Goal: Task Accomplishment & Management: Manage account settings

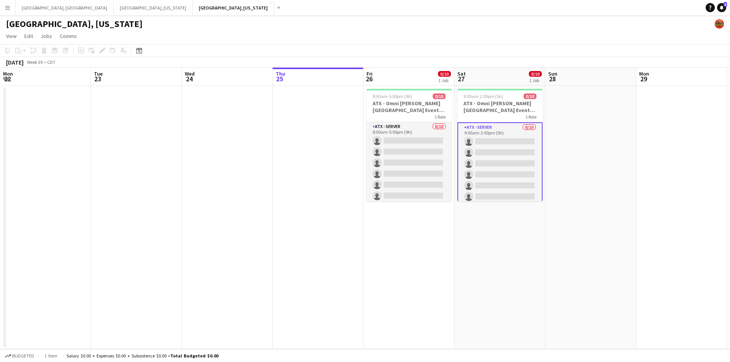
scroll to position [0, 182]
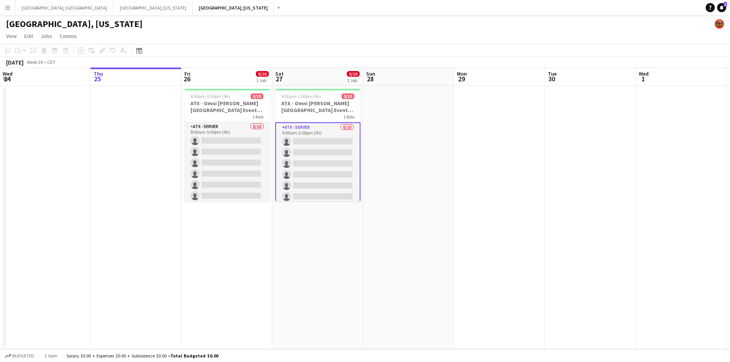
click at [3, 3] on button "Menu" at bounding box center [7, 7] width 15 height 15
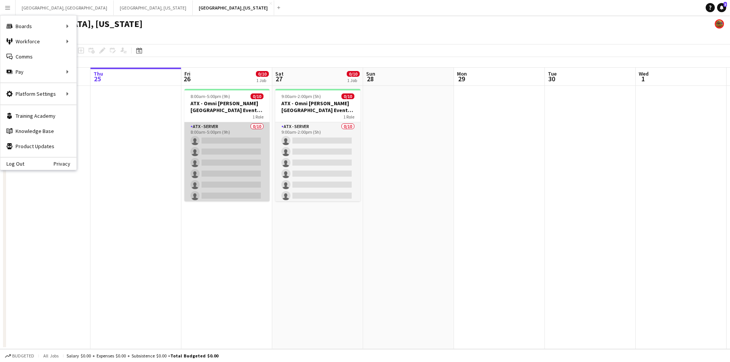
click at [226, 151] on app-card-role "ATX - Server 0/10 8:00am-5:00pm (9h) single-neutral-actions single-neutral-acti…" at bounding box center [226, 184] width 85 height 125
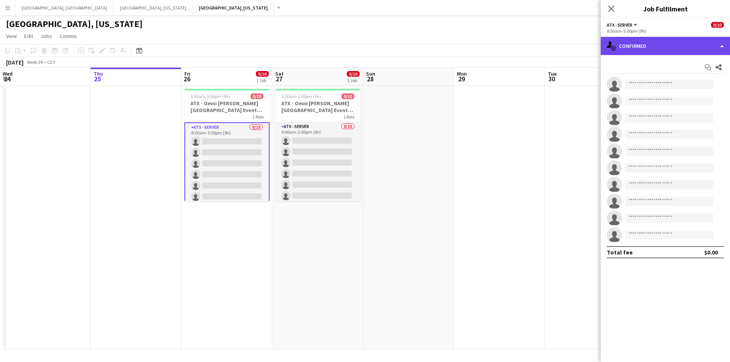
click at [722, 47] on div "single-neutral-actions-check-2 Confirmed" at bounding box center [665, 46] width 129 height 18
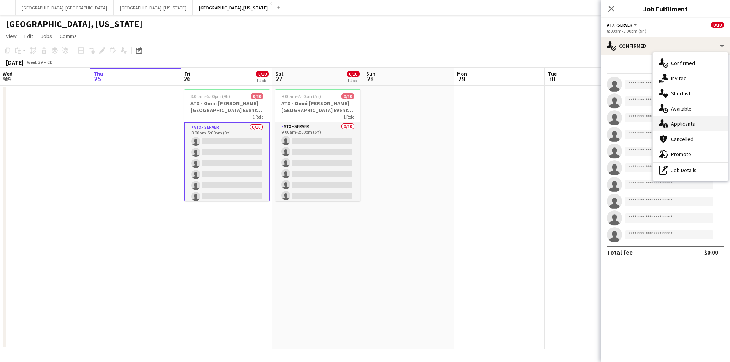
click at [705, 123] on div "single-neutral-actions-information Applicants" at bounding box center [690, 123] width 75 height 15
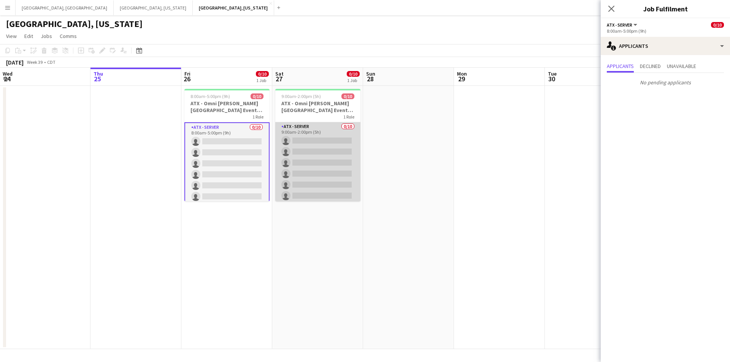
click at [300, 183] on app-card-role "ATX - Server 0/10 9:00am-2:00pm (5h) single-neutral-actions single-neutral-acti…" at bounding box center [317, 184] width 85 height 125
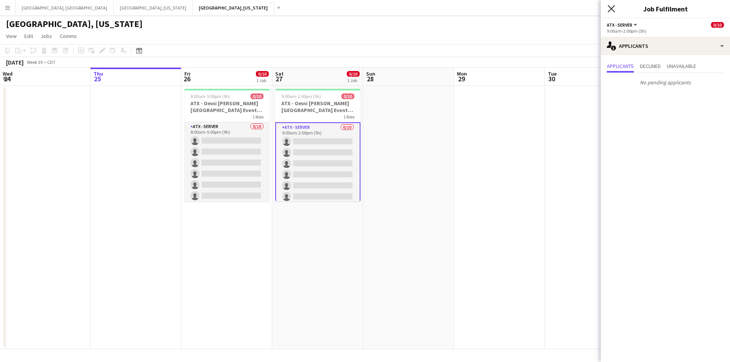
click at [608, 11] on icon "Close pop-in" at bounding box center [611, 8] width 7 height 7
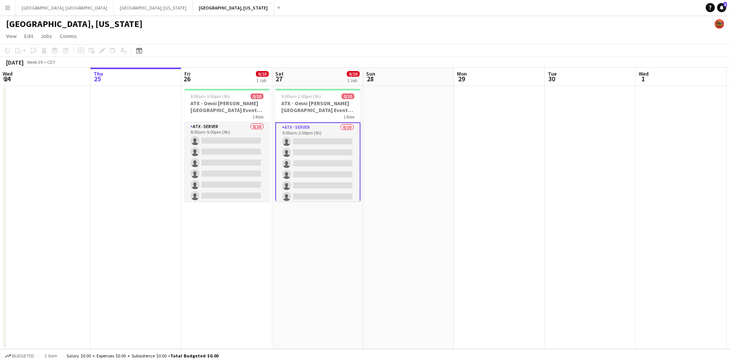
click at [0, 11] on button "Menu" at bounding box center [7, 7] width 15 height 15
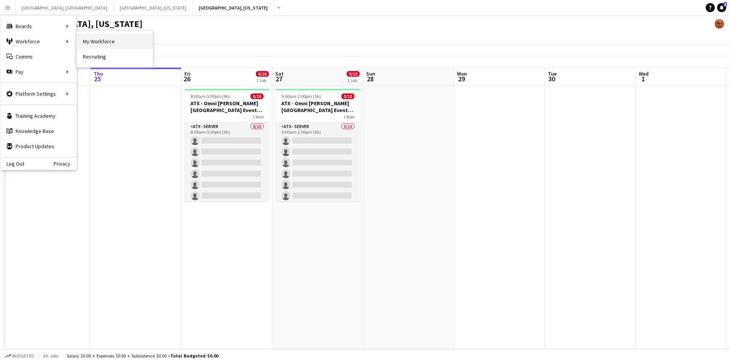
click at [99, 40] on link "My Workforce" at bounding box center [115, 41] width 76 height 15
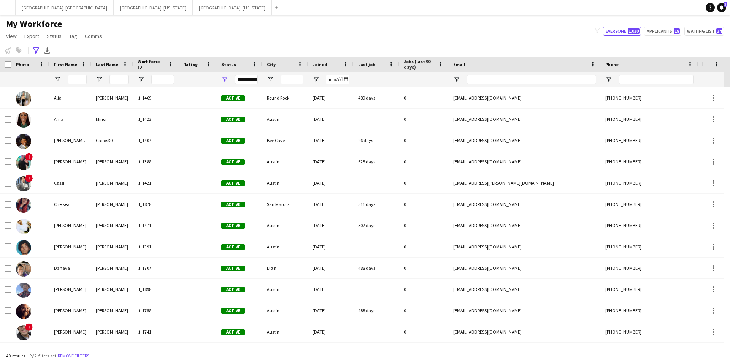
click at [67, 79] on div at bounding box center [70, 79] width 42 height 15
click at [68, 79] on input "First Name Filter Input" at bounding box center [77, 79] width 19 height 9
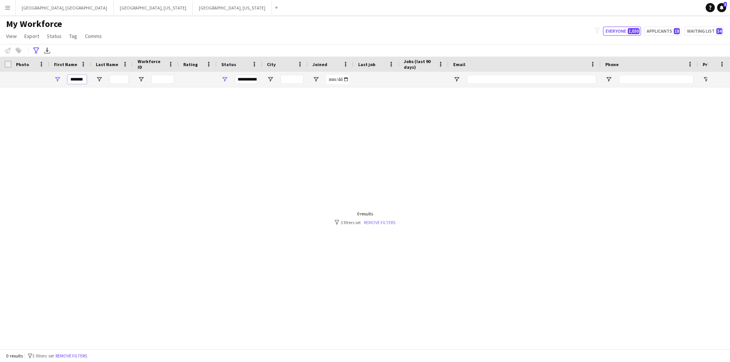
type input "*******"
click at [374, 222] on link "Remove filters" at bounding box center [380, 223] width 32 height 6
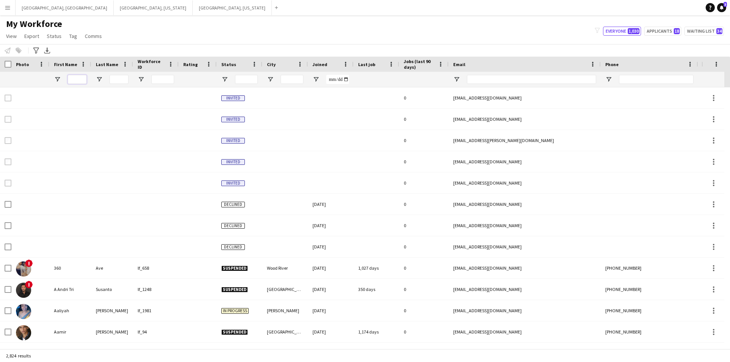
click at [76, 81] on input "First Name Filter Input" at bounding box center [77, 79] width 19 height 9
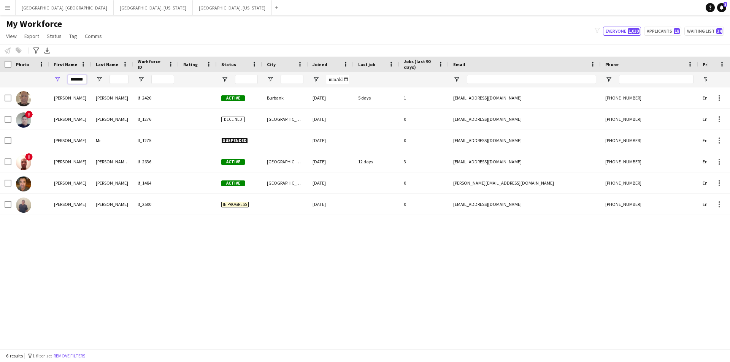
click at [70, 81] on input "*******" at bounding box center [77, 79] width 19 height 9
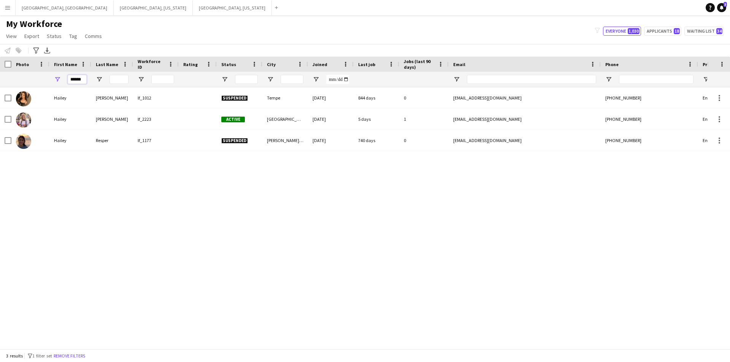
type input "******"
click at [193, 3] on button "Austin, Texas Close" at bounding box center [232, 7] width 79 height 15
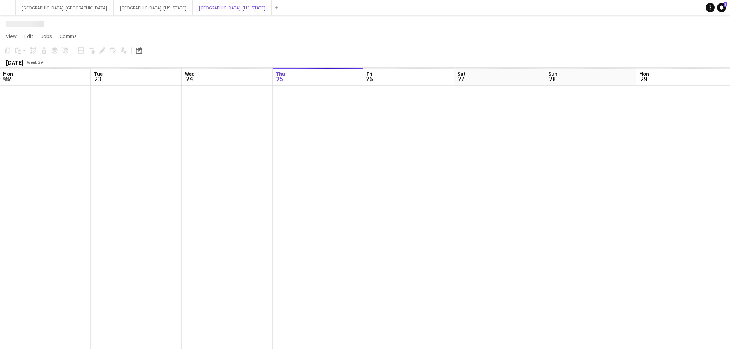
scroll to position [0, 182]
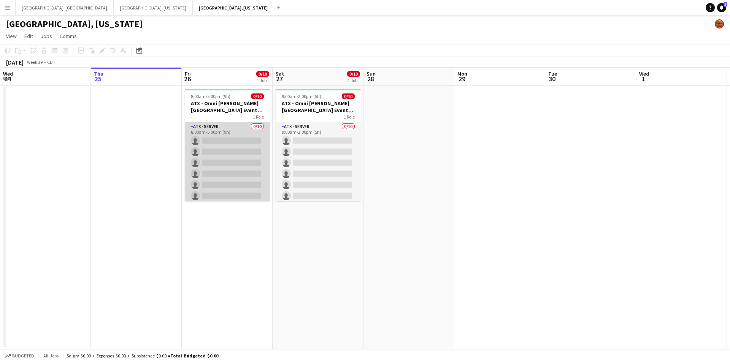
click at [228, 159] on app-card-role "ATX - Server 0/10 8:00am-5:00pm (9h) single-neutral-actions single-neutral-acti…" at bounding box center [227, 184] width 85 height 125
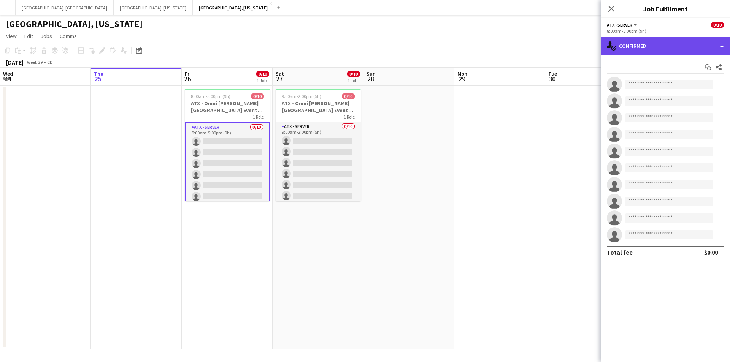
click at [720, 49] on div "single-neutral-actions-check-2 Confirmed" at bounding box center [665, 46] width 129 height 18
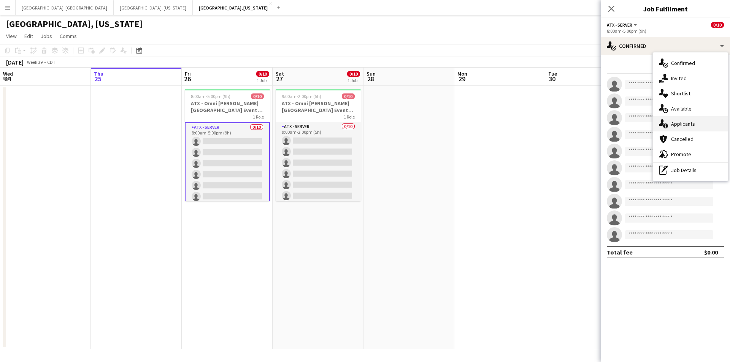
click at [692, 129] on div "single-neutral-actions-information Applicants" at bounding box center [690, 123] width 75 height 15
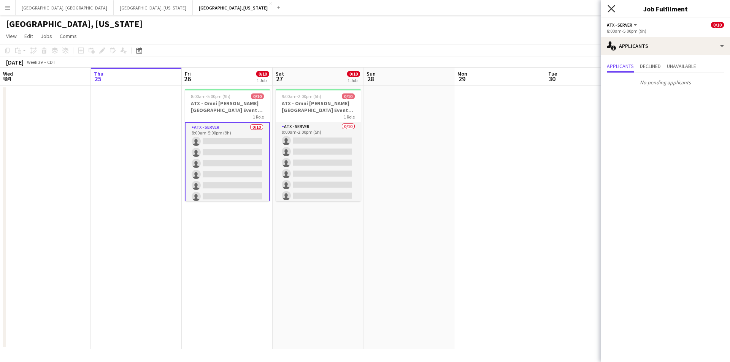
click at [610, 8] on icon "Close pop-in" at bounding box center [611, 8] width 7 height 7
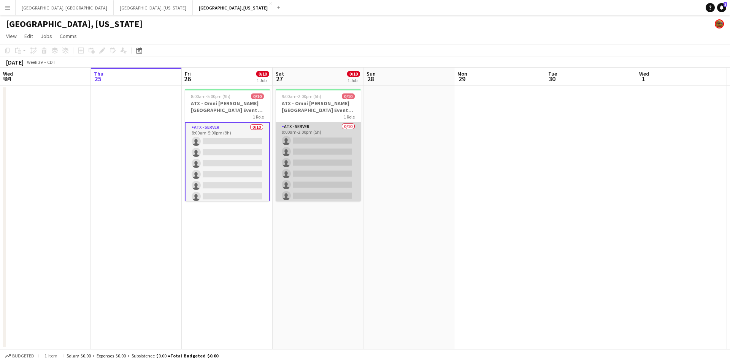
click at [325, 168] on app-card-role "ATX - Server 0/10 9:00am-2:00pm (5h) single-neutral-actions single-neutral-acti…" at bounding box center [318, 184] width 85 height 125
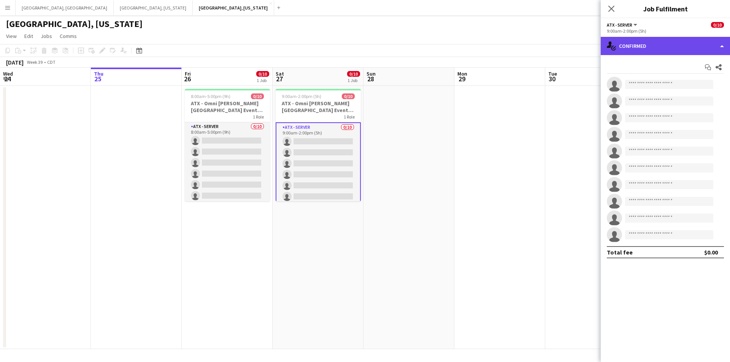
click at [722, 48] on div "single-neutral-actions-check-2 Confirmed" at bounding box center [665, 46] width 129 height 18
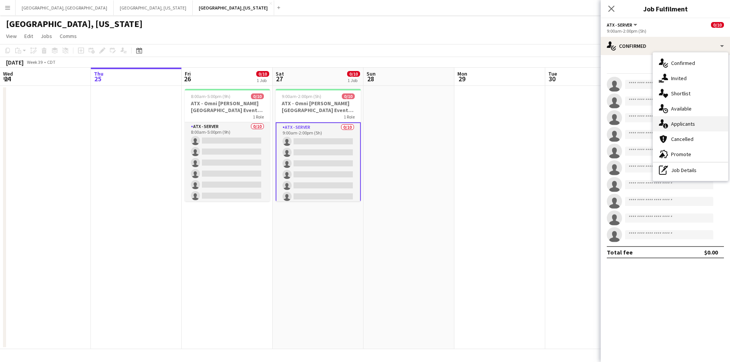
click at [682, 121] on span "Applicants" at bounding box center [683, 124] width 24 height 7
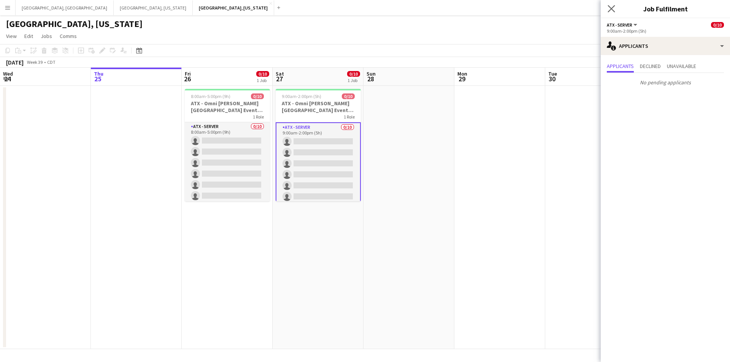
click at [610, 13] on app-icon "Close pop-in" at bounding box center [611, 8] width 11 height 11
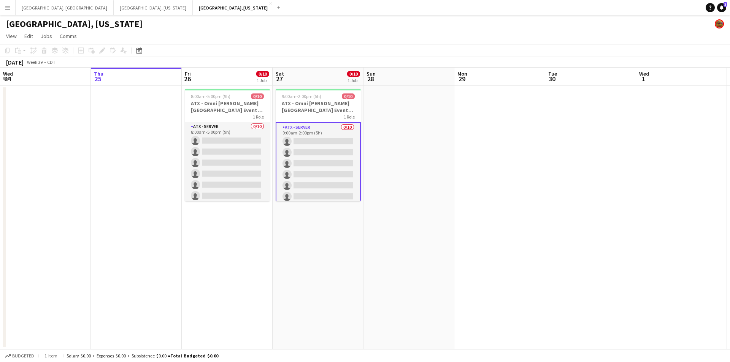
click at [318, 159] on app-card-role "ATX - Server 0/10 9:00am-2:00pm (5h) single-neutral-actions single-neutral-acti…" at bounding box center [318, 185] width 85 height 127
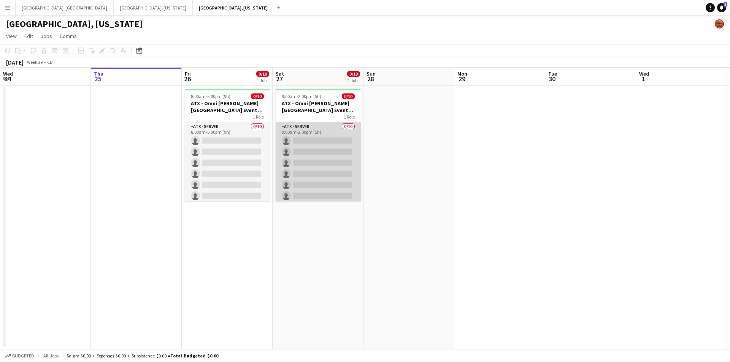
click at [318, 159] on app-card-role "ATX - Server 0/10 9:00am-2:00pm (5h) single-neutral-actions single-neutral-acti…" at bounding box center [318, 184] width 85 height 125
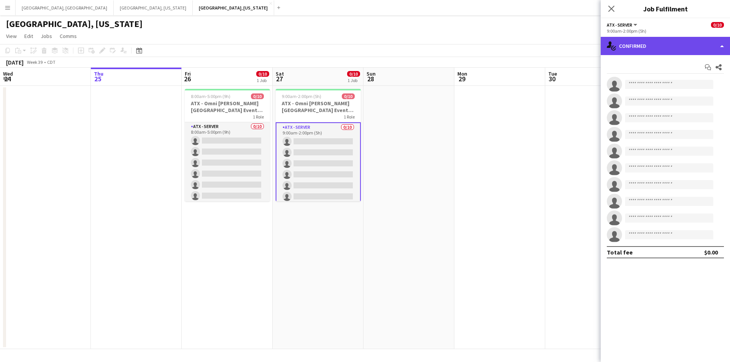
click at [727, 50] on div "single-neutral-actions-check-2 Confirmed" at bounding box center [665, 46] width 129 height 18
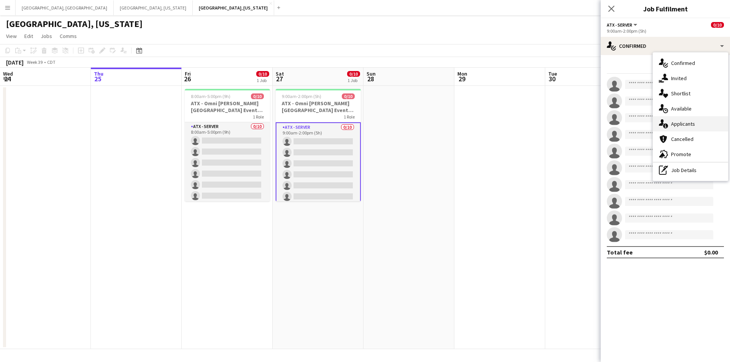
click at [690, 122] on span "Applicants" at bounding box center [683, 124] width 24 height 7
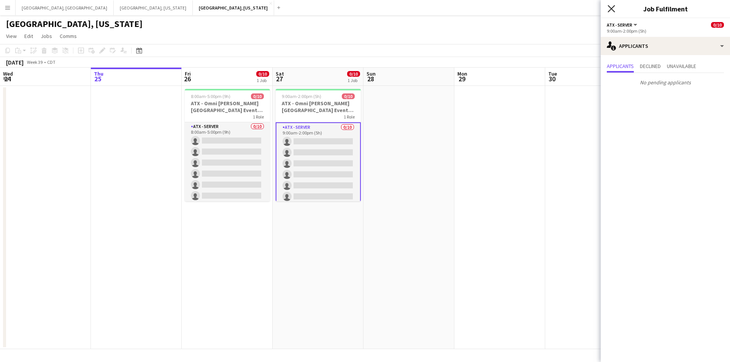
click at [611, 10] on icon at bounding box center [611, 8] width 7 height 7
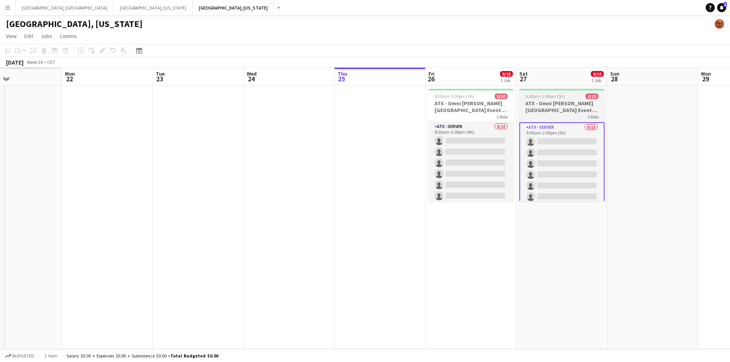
drag, startPoint x: 365, startPoint y: 226, endPoint x: 607, endPoint y: 182, distance: 246.3
click at [623, 179] on app-calendar-viewport "Fri 19 Sat 20 Sun 21 Mon 22 Tue 23 Wed 24 Thu 25 Fri 26 0/10 1 Job Sat 27 0/10 …" at bounding box center [365, 209] width 730 height 282
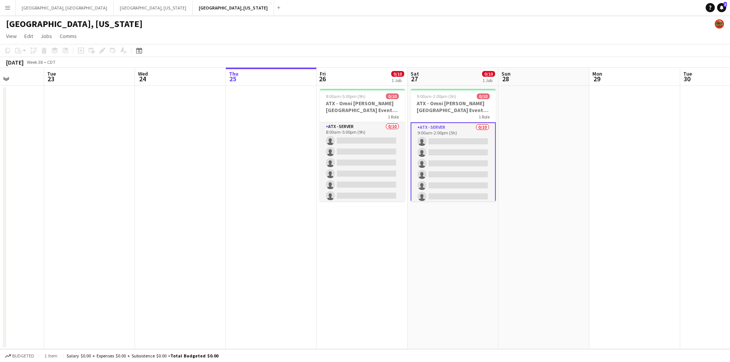
drag, startPoint x: 388, startPoint y: 235, endPoint x: 304, endPoint y: 254, distance: 85.8
click at [279, 254] on app-calendar-viewport "Sat 20 Sun 21 Mon 22 Tue 23 Wed 24 Thu 25 Fri 26 0/10 1 Job Sat 27 0/10 1 Job S…" at bounding box center [365, 209] width 730 height 282
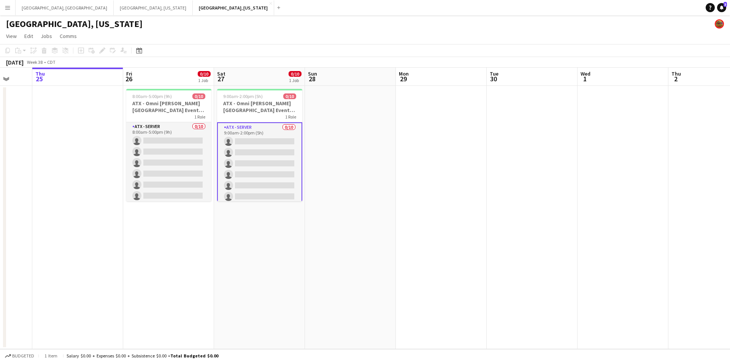
drag, startPoint x: 496, startPoint y: 237, endPoint x: 315, endPoint y: 264, distance: 183.2
click at [315, 264] on app-calendar-viewport "Mon 22 Tue 23 Wed 24 Thu 25 Fri 26 0/10 1 Job Sat 27 0/10 1 Job Sun 28 Mon 29 T…" at bounding box center [365, 209] width 730 height 282
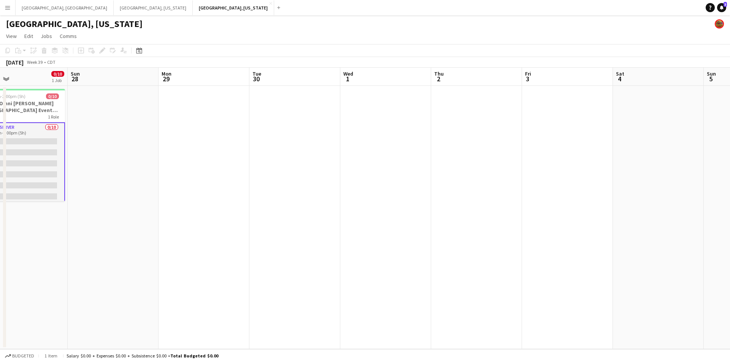
drag, startPoint x: 569, startPoint y: 254, endPoint x: 326, endPoint y: 267, distance: 243.4
click at [326, 267] on app-calendar-viewport "Thu 25 Fri 26 0/10 1 Job Sat 27 0/10 1 Job Sun 28 Mon 29 Tue 30 Wed 1 Thu 2 Fri…" at bounding box center [365, 209] width 730 height 282
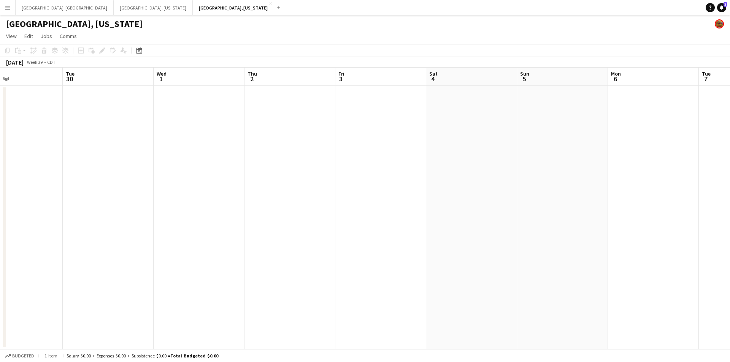
drag, startPoint x: 577, startPoint y: 262, endPoint x: 449, endPoint y: 269, distance: 128.0
click at [386, 269] on app-calendar-viewport "Sat 27 0/10 1 Job Sun 28 Mon 29 Tue 30 Wed 1 Thu 2 Fri 3 Sat 4 Sun 5 Mon 6 Tue …" at bounding box center [365, 209] width 730 height 282
drag, startPoint x: 369, startPoint y: 274, endPoint x: 361, endPoint y: 275, distance: 8.4
click at [361, 275] on app-calendar-viewport "Mon 29 Tue 30 Wed 1 Thu 2 Fri 3 Sat 4 Sun 5 Mon 6 Tue 7 Wed 8 Thu 9 Fri 10 Sat …" at bounding box center [365, 209] width 730 height 282
drag, startPoint x: 470, startPoint y: 270, endPoint x: 562, endPoint y: 248, distance: 94.2
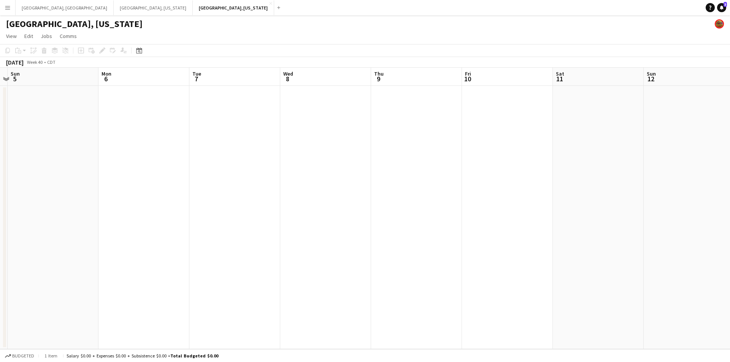
click at [369, 274] on app-calendar-viewport "Thu 2 Fri 3 Sat 4 Sun 5 Mon 6 Tue 7 Wed 8 Thu 9 Fri 10 Sat 11 Sun 12 Mon 13 Tue…" at bounding box center [365, 209] width 730 height 282
drag, startPoint x: 623, startPoint y: 235, endPoint x: 499, endPoint y: 239, distance: 124.1
click at [421, 249] on app-calendar-viewport "Fri 3 Sat 4 Sun 5 Mon 6 Tue 7 Wed 8 Thu 9 Fri 10 Sat 11 Sun 12 Mon 13 Tue 14 We…" at bounding box center [365, 209] width 730 height 282
drag, startPoint x: 529, startPoint y: 230, endPoint x: 430, endPoint y: 236, distance: 98.7
click at [435, 236] on app-calendar-viewport "Sun 5 Mon 6 Tue 7 Wed 8 Thu 9 Fri 10 Sat 11 Sun 12 Mon 13 Tue 14 Wed 15 Thu 16 …" at bounding box center [365, 209] width 730 height 282
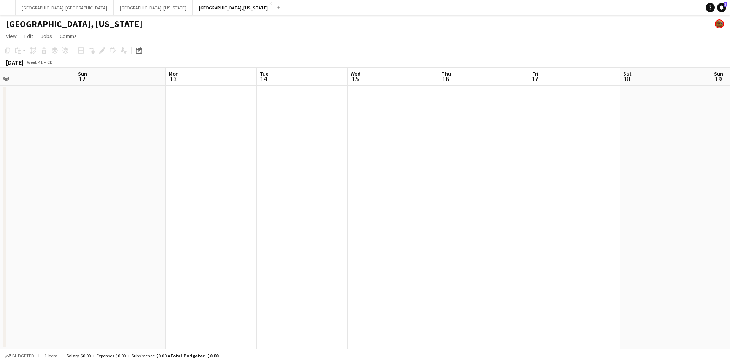
drag, startPoint x: 704, startPoint y: 175, endPoint x: 542, endPoint y: 203, distance: 165.1
click at [523, 209] on app-calendar-viewport "Wed 8 Thu 9 Fri 10 Sat 11 Sun 12 Mon 13 Tue 14 Wed 15 Thu 16 Fri 17 Sat 18 Sun …" at bounding box center [365, 209] width 730 height 282
drag, startPoint x: 680, startPoint y: 180, endPoint x: 478, endPoint y: 213, distance: 205.1
click at [474, 215] on app-calendar-viewport "Thu 9 Fri 10 Sat 11 Sun 12 Mon 13 Tue 14 Wed 15 Thu 16 Fri 17 Sat 18 Sun 19 Mon…" at bounding box center [365, 209] width 730 height 282
drag, startPoint x: 644, startPoint y: 189, endPoint x: 461, endPoint y: 221, distance: 185.7
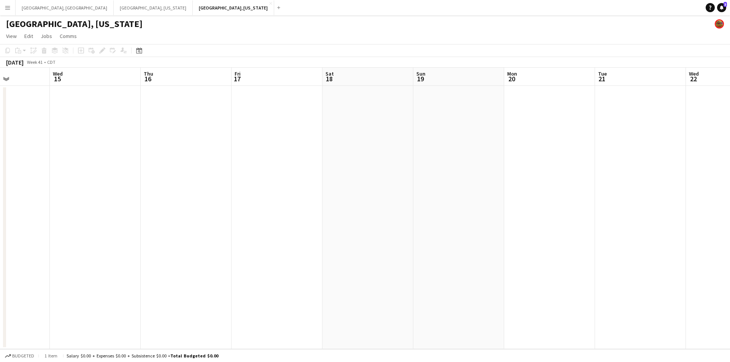
click at [458, 221] on app-calendar-viewport "Sun 12 Mon 13 Tue 14 Wed 15 Thu 16 Fri 17 Sat 18 Sun 19 Mon 20 Tue 21 Wed 22 Th…" at bounding box center [365, 209] width 730 height 282
drag, startPoint x: 574, startPoint y: 227, endPoint x: 520, endPoint y: 238, distance: 55.7
click at [476, 238] on app-calendar-viewport "Wed 15 Thu 16 Fri 17 Sat 18 Sun 19 Mon 20 Tue 21 Wed 22 Thu 23 Fri 24 Sat 25 Su…" at bounding box center [365, 209] width 730 height 282
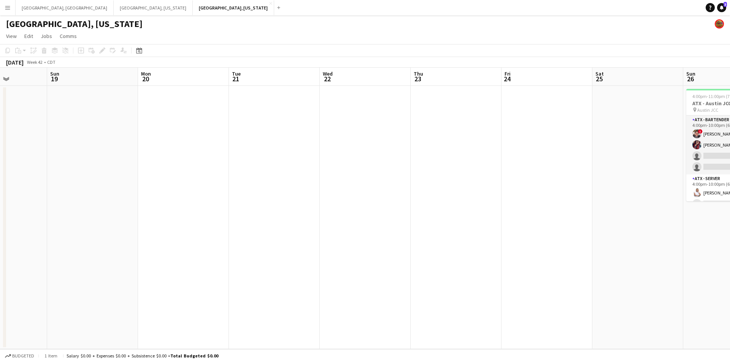
scroll to position [0, 245]
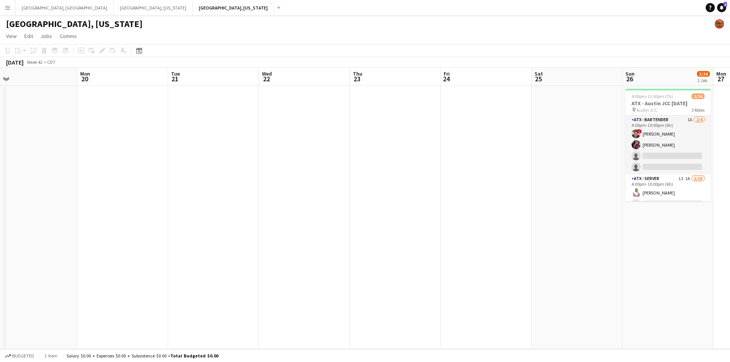
drag, startPoint x: 644, startPoint y: 232, endPoint x: 477, endPoint y: 257, distance: 169.6
click at [464, 258] on app-calendar-viewport "Thu 16 Fri 17 Sat 18 Sun 19 Mon 20 Tue 21 Wed 22 Thu 23 Fri 24 Sat 25 Sun 26 3/…" at bounding box center [365, 209] width 730 height 282
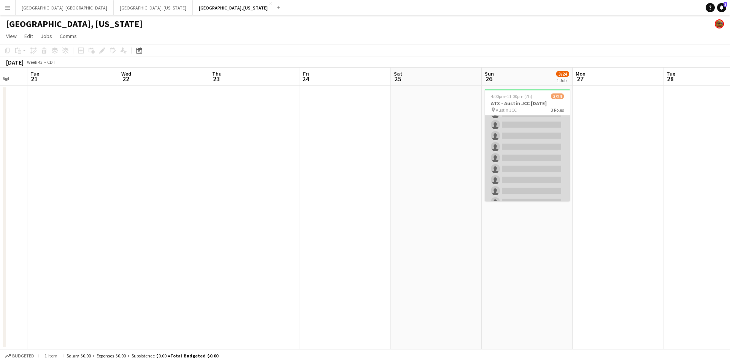
scroll to position [0, 0]
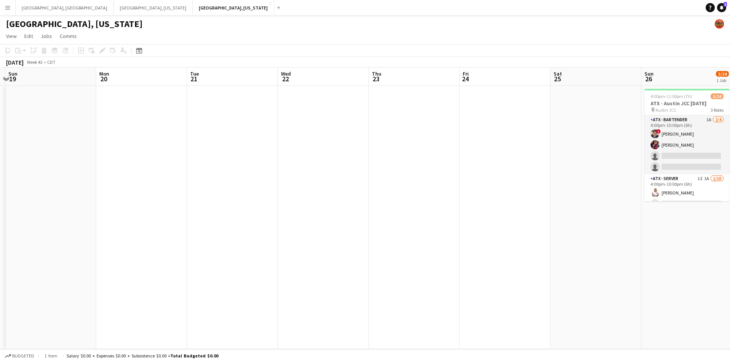
drag, startPoint x: 78, startPoint y: 266, endPoint x: 479, endPoint y: 223, distance: 402.5
click at [509, 219] on app-calendar-viewport "Fri 17 Sat 18 Sun 19 Mon 20 Tue 21 Wed 22 Thu 23 Fri 24 Sat 25 Sun 26 3/24 1 Jo…" at bounding box center [365, 209] width 730 height 282
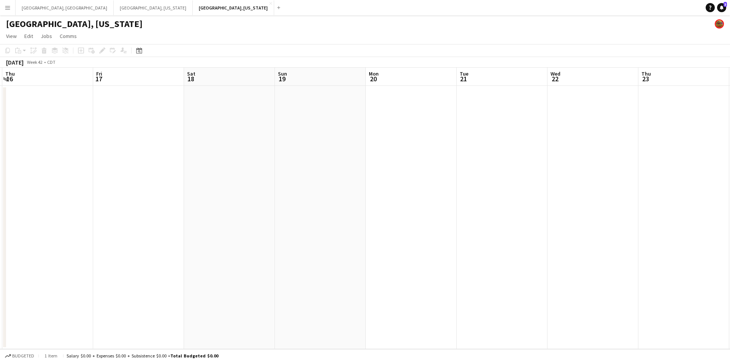
drag, startPoint x: 211, startPoint y: 246, endPoint x: 552, endPoint y: 196, distance: 344.5
click at [554, 197] on app-calendar-viewport "Tue 14 Wed 15 Thu 16 Fri 17 Sat 18 Sun 19 Mon 20 Tue 21 Wed 22 Thu 23 Fri 24 Sa…" at bounding box center [365, 209] width 730 height 282
drag, startPoint x: 207, startPoint y: 229, endPoint x: 526, endPoint y: 189, distance: 322.4
click at [531, 189] on app-calendar-viewport "Fri 10 Sat 11 Sun 12 Mon 13 Tue 14 Wed 15 Thu 16 Fri 17 Sat 18 Sun 19 Mon 20 Tu…" at bounding box center [365, 209] width 730 height 282
drag, startPoint x: 384, startPoint y: 202, endPoint x: 477, endPoint y: 189, distance: 94.1
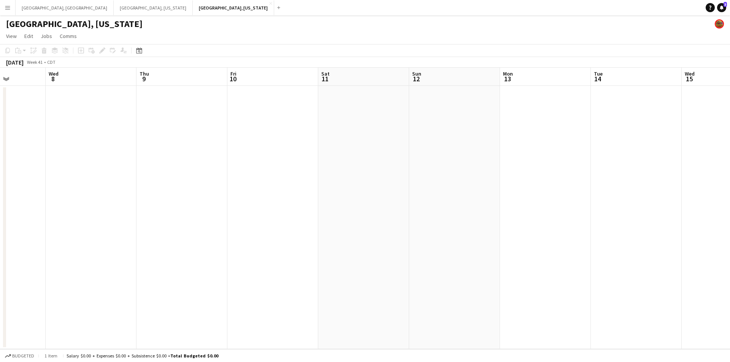
click at [531, 179] on app-calendar-viewport "Sun 5 Mon 6 Tue 7 Wed 8 Thu 9 Fri 10 Sat 11 Sun 12 Mon 13 Tue 14 Wed 15 Thu 16 …" at bounding box center [365, 209] width 730 height 282
drag, startPoint x: 444, startPoint y: 187, endPoint x: 448, endPoint y: 188, distance: 4.5
click at [481, 182] on app-calendar-viewport "Wed 1 Thu 2 Fri 3 Sat 4 Sun 5 Mon 6 Tue 7 Wed 8 Thu 9 Fri 10 Sat 11 Sun 12 Mon …" at bounding box center [365, 209] width 730 height 282
drag, startPoint x: 200, startPoint y: 214, endPoint x: 544, endPoint y: 167, distance: 346.3
click at [544, 167] on app-calendar-viewport "Tue 30 Wed 1 Thu 2 Fri 3 Sat 4 Sun 5 Mon 6 Tue 7 Wed 8 Thu 9 Fri 10 Sat 11 Sun …" at bounding box center [365, 209] width 730 height 282
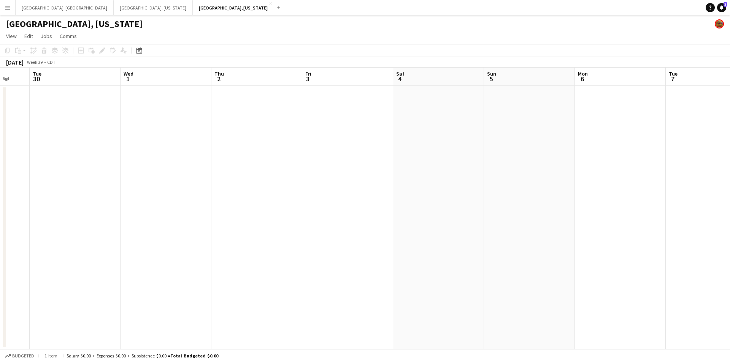
drag, startPoint x: 257, startPoint y: 205, endPoint x: 510, endPoint y: 168, distance: 255.7
click at [510, 168] on app-calendar-viewport "Sat 27 0/10 1 Job Sun 28 Mon 29 Tue 30 Wed 1 Thu 2 Fri 3 Sat 4 Sun 5 Mon 6 Tue …" at bounding box center [365, 209] width 730 height 282
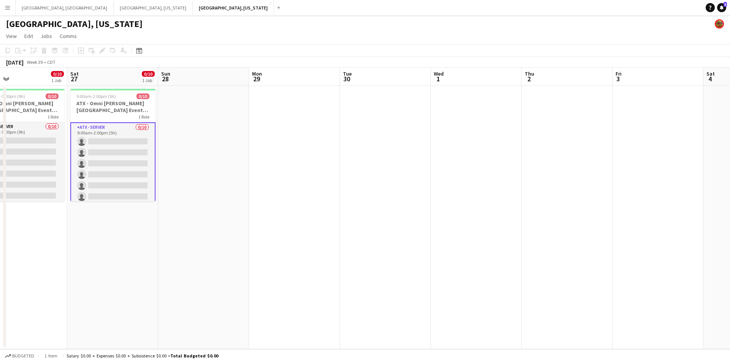
drag, startPoint x: 258, startPoint y: 188, endPoint x: 424, endPoint y: 170, distance: 166.8
click at [415, 171] on app-calendar-viewport "Wed 24 Thu 25 Fri 26 0/10 1 Job Sat 27 0/10 1 Job Sun 28 Mon 29 Tue 30 Wed 1 Th…" at bounding box center [365, 209] width 730 height 282
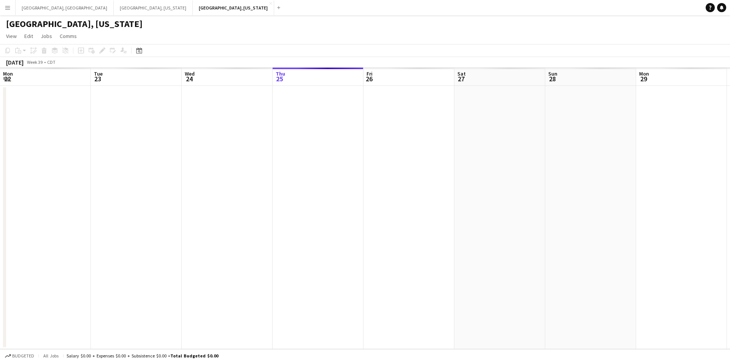
scroll to position [0, 182]
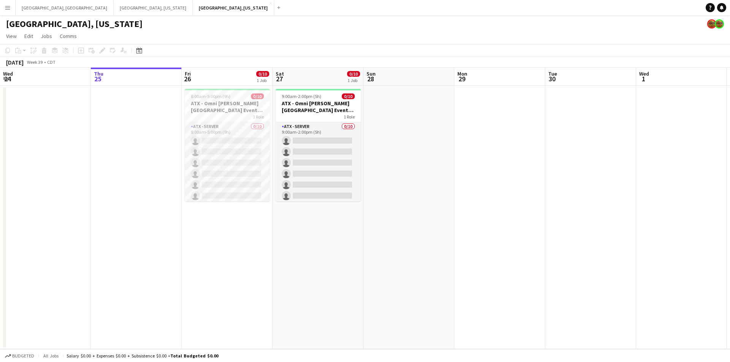
click at [7, 7] on app-icon "Menu" at bounding box center [8, 8] width 6 height 6
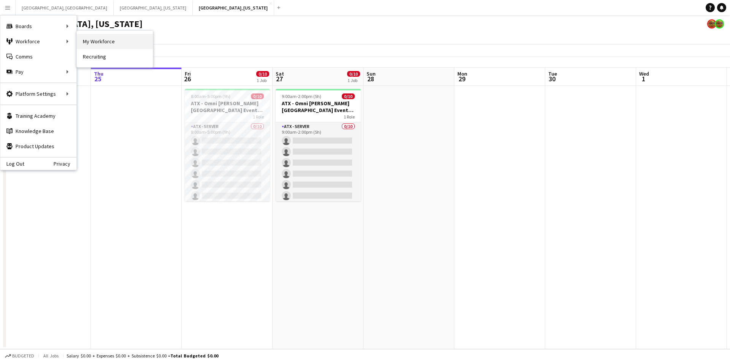
click at [92, 40] on link "My Workforce" at bounding box center [115, 41] width 76 height 15
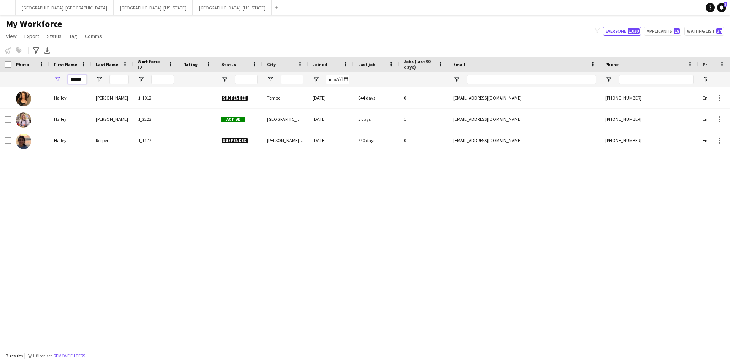
click at [81, 78] on input "******" at bounding box center [77, 79] width 19 height 9
drag, startPoint x: 80, startPoint y: 78, endPoint x: 73, endPoint y: 79, distance: 7.8
click at [77, 78] on input "******" at bounding box center [77, 79] width 19 height 9
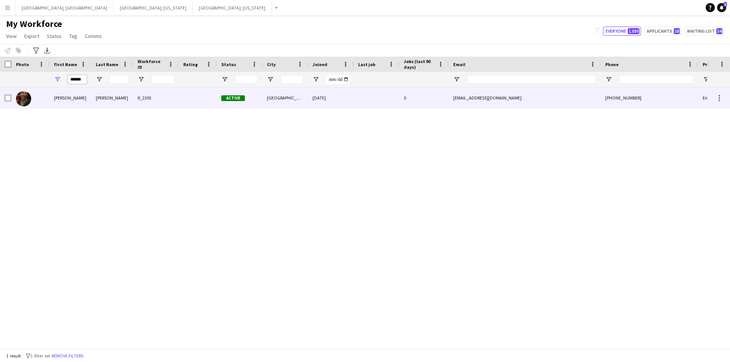
type input "******"
click at [100, 95] on div "[PERSON_NAME]" at bounding box center [112, 97] width 42 height 21
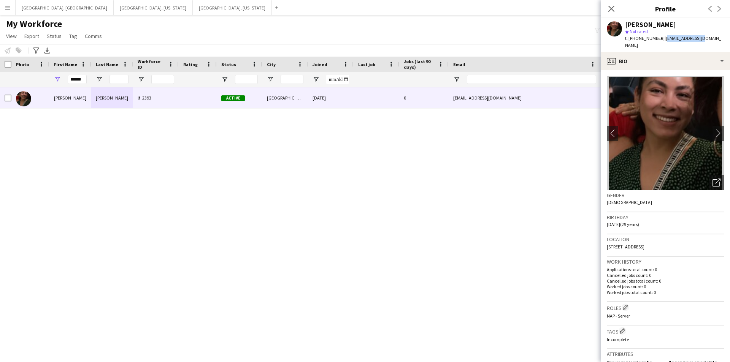
drag, startPoint x: 659, startPoint y: 40, endPoint x: 697, endPoint y: 39, distance: 38.0
click at [697, 39] on div "[PERSON_NAME] star Not rated t. [PHONE_NUMBER] | [EMAIL_ADDRESS][DOMAIN_NAME]" at bounding box center [665, 35] width 129 height 34
copy span "[EMAIL_ADDRESS][DOMAIN_NAME]"
click at [614, 8] on icon "Close pop-in" at bounding box center [611, 8] width 7 height 7
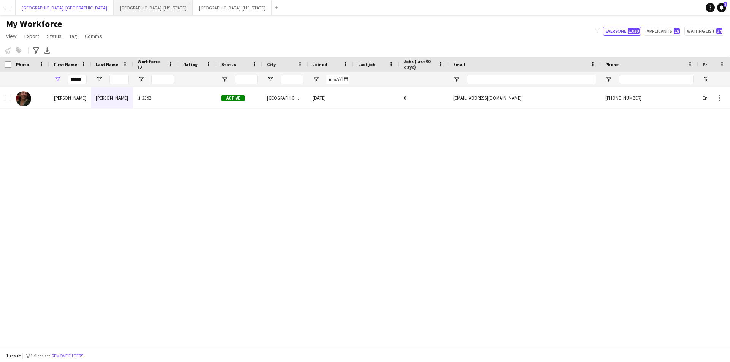
click at [29, 10] on button "[GEOGRAPHIC_DATA], [GEOGRAPHIC_DATA] Close" at bounding box center [65, 7] width 98 height 15
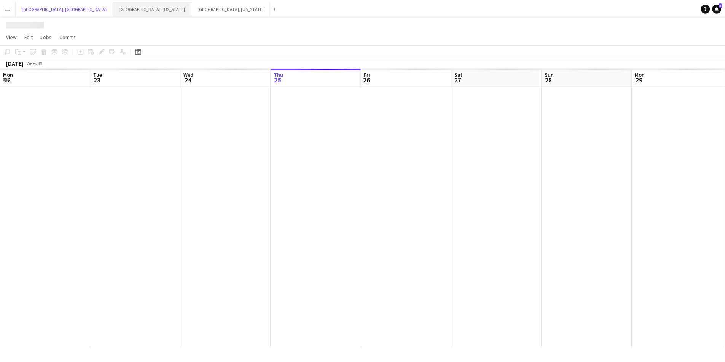
scroll to position [0, 182]
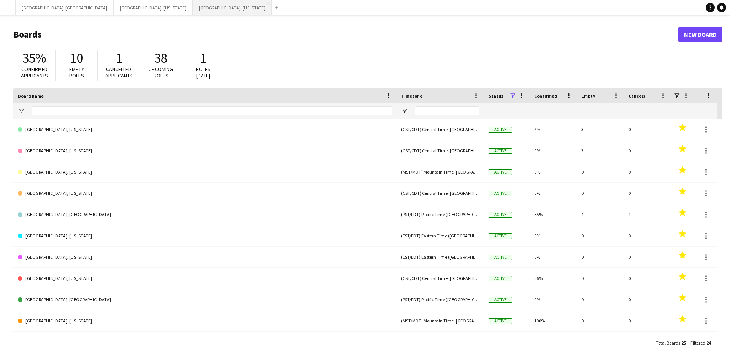
click at [193, 2] on button "[GEOGRAPHIC_DATA], [US_STATE] Close" at bounding box center [232, 7] width 79 height 15
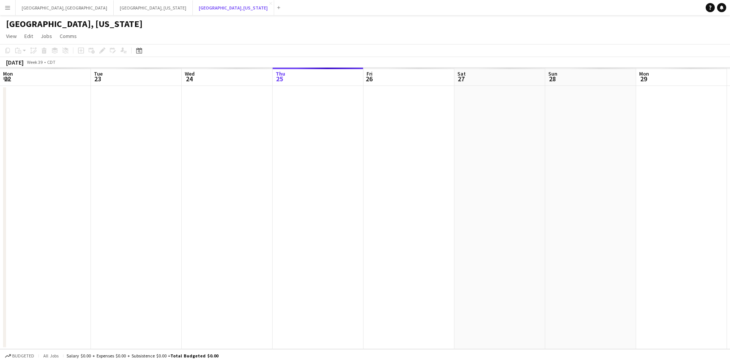
scroll to position [0, 182]
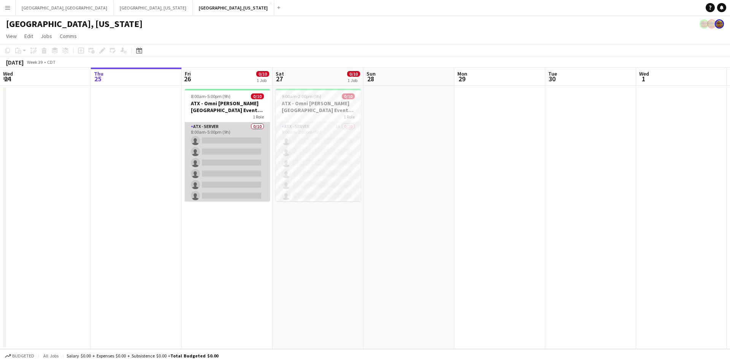
click at [220, 141] on app-card-role "ATX - Server 0/10 8:00am-5:00pm (9h) single-neutral-actions single-neutral-acti…" at bounding box center [227, 184] width 85 height 125
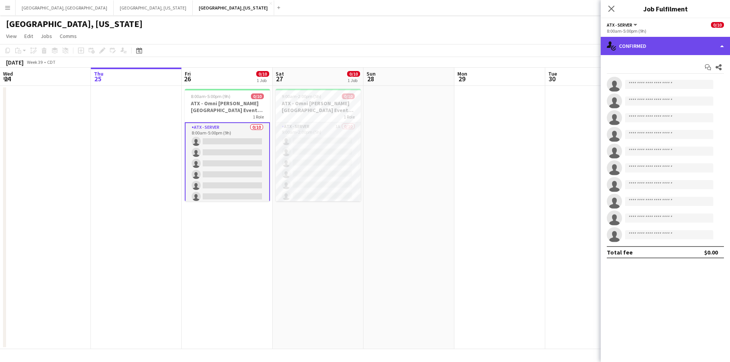
click at [718, 49] on div "single-neutral-actions-check-2 Confirmed" at bounding box center [665, 46] width 129 height 18
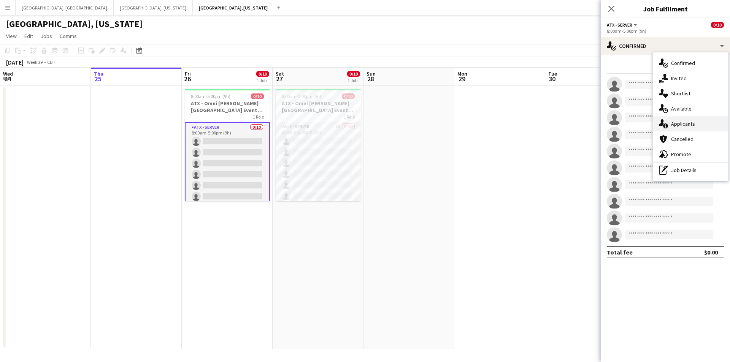
click at [683, 126] on span "Applicants" at bounding box center [683, 124] width 24 height 7
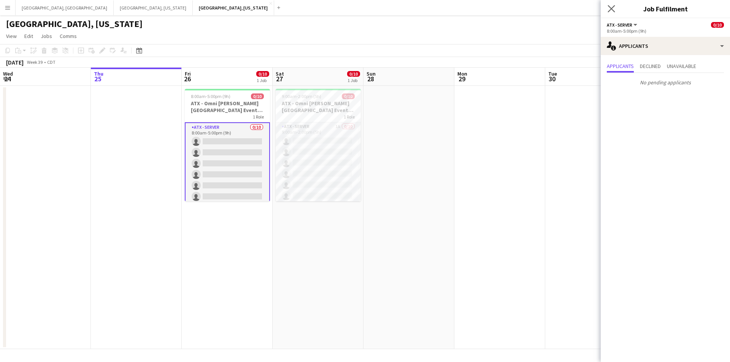
click at [607, 6] on app-icon "Close pop-in" at bounding box center [611, 8] width 11 height 11
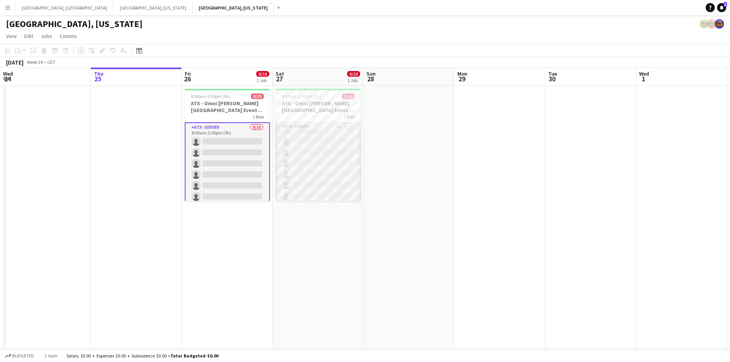
click at [340, 162] on app-card-role "ATX - Server 1A 0/10 9:00am-2:00pm (5h) single-neutral-actions single-neutral-a…" at bounding box center [318, 184] width 85 height 125
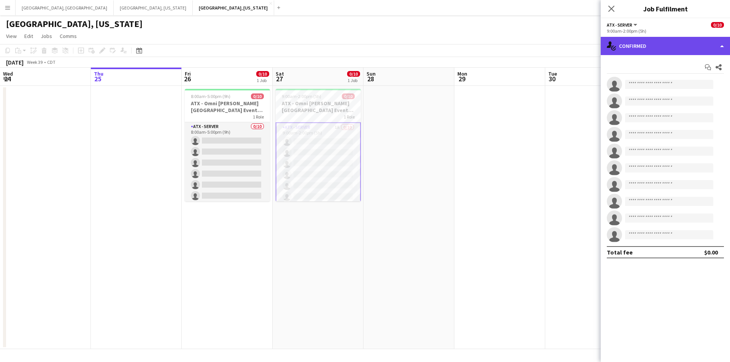
click at [719, 52] on div "single-neutral-actions-check-2 Confirmed" at bounding box center [665, 46] width 129 height 18
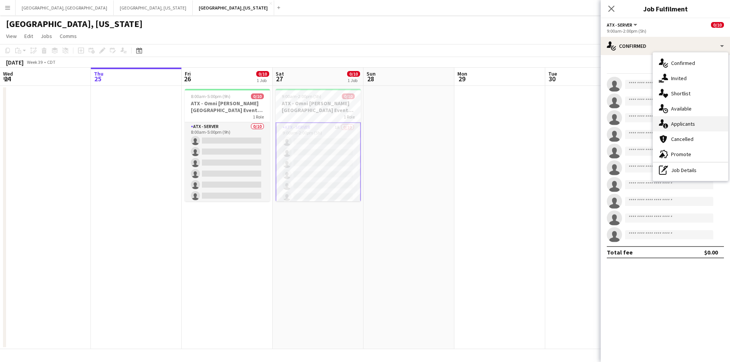
click at [690, 127] on span "Applicants" at bounding box center [683, 124] width 24 height 7
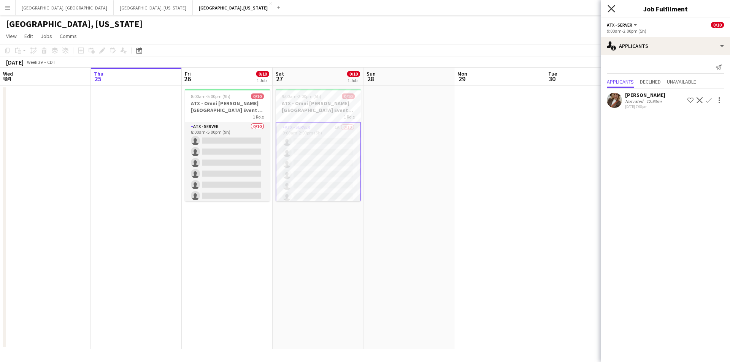
click at [611, 10] on icon "Close pop-in" at bounding box center [611, 8] width 7 height 7
